Goal: Navigation & Orientation: Find specific page/section

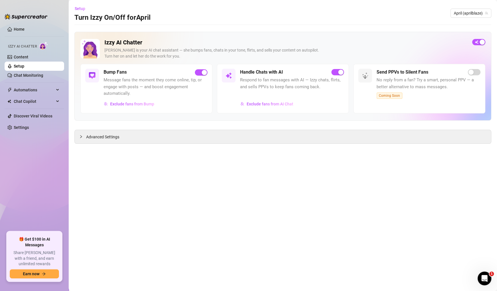
click at [21, 73] on link "Chat Monitoring" at bounding box center [28, 75] width 29 height 5
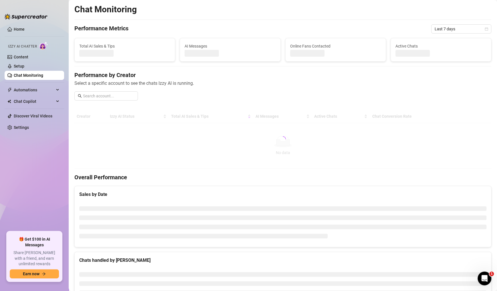
click at [17, 55] on link "Content" at bounding box center [21, 57] width 15 height 5
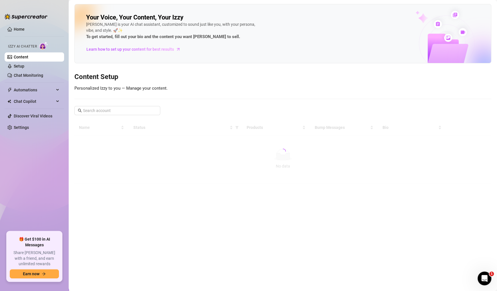
click at [23, 86] on span "Automations" at bounding box center [34, 89] width 41 height 9
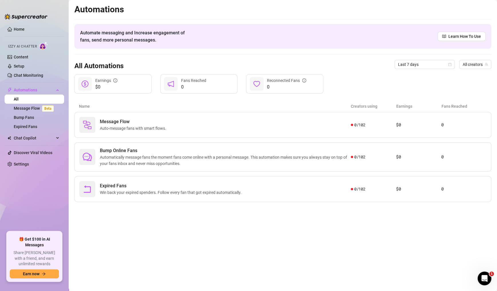
click at [27, 106] on link "Message Flow Beta" at bounding box center [35, 108] width 42 height 5
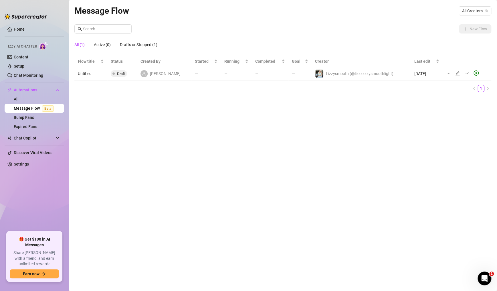
click at [20, 115] on link "Bump Fans" at bounding box center [24, 117] width 20 height 5
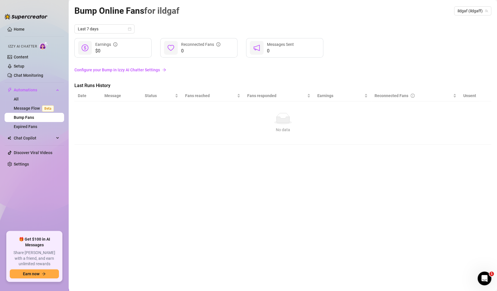
click at [462, 131] on div "No data" at bounding box center [283, 130] width 406 height 6
click at [21, 64] on link "Setup" at bounding box center [19, 66] width 11 height 5
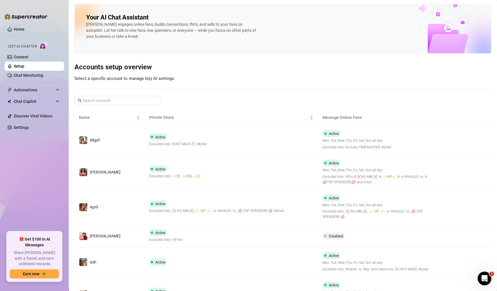
click at [354, 175] on span "Excluded lists: VIPs, # ❌NO MM ❌, # ⭐️VIP⭐️, # 🐳WHALES 🐳, # 💋TOP SPENDERS💋 and …" at bounding box center [376, 179] width 107 height 11
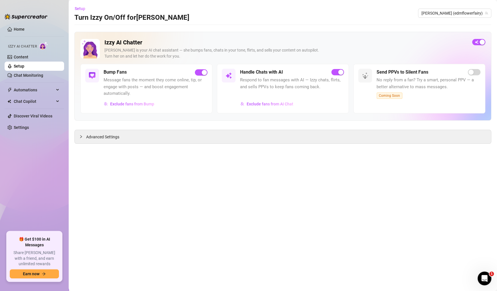
click at [43, 78] on link "Chat Monitoring" at bounding box center [28, 75] width 29 height 5
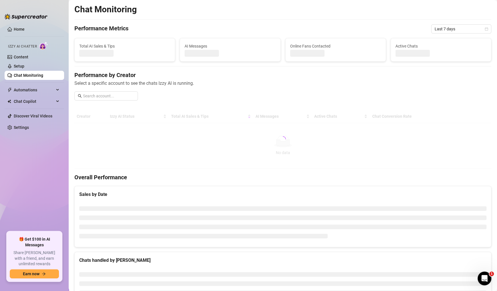
click at [48, 90] on span "Automations" at bounding box center [34, 89] width 41 height 9
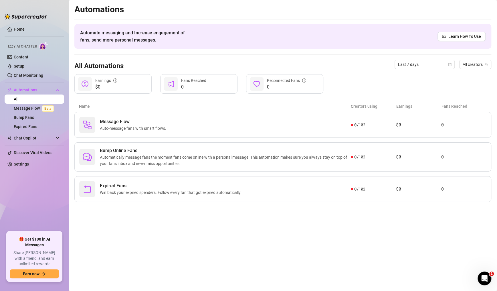
click at [21, 111] on link "Message Flow Beta" at bounding box center [35, 108] width 42 height 5
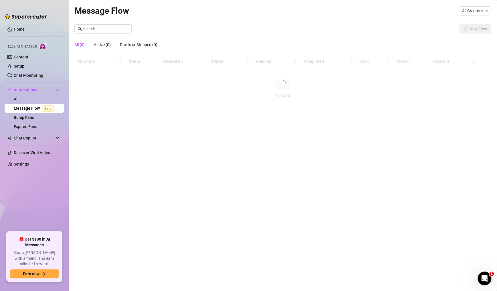
click at [23, 64] on link "Setup" at bounding box center [19, 66] width 11 height 5
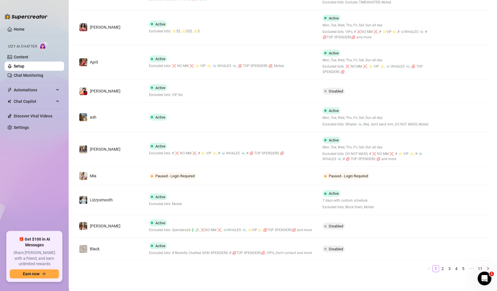
scroll to position [164, 0]
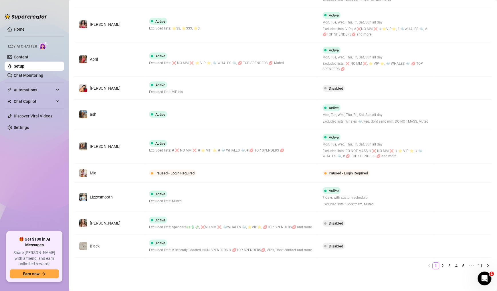
click at [110, 164] on td "Mia" at bounding box center [109, 173] width 70 height 19
